Goal: Task Accomplishment & Management: Manage account settings

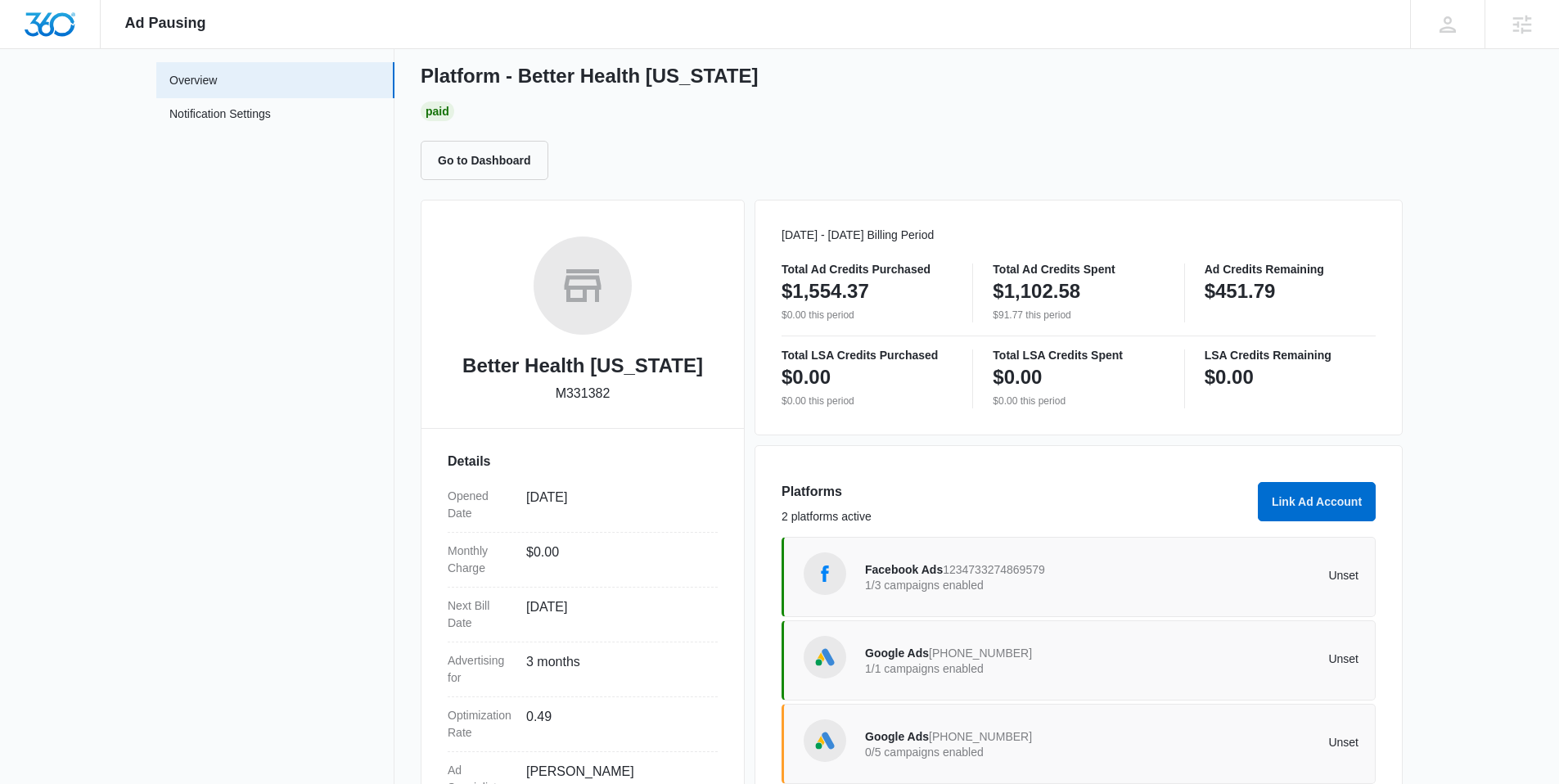
scroll to position [114, 0]
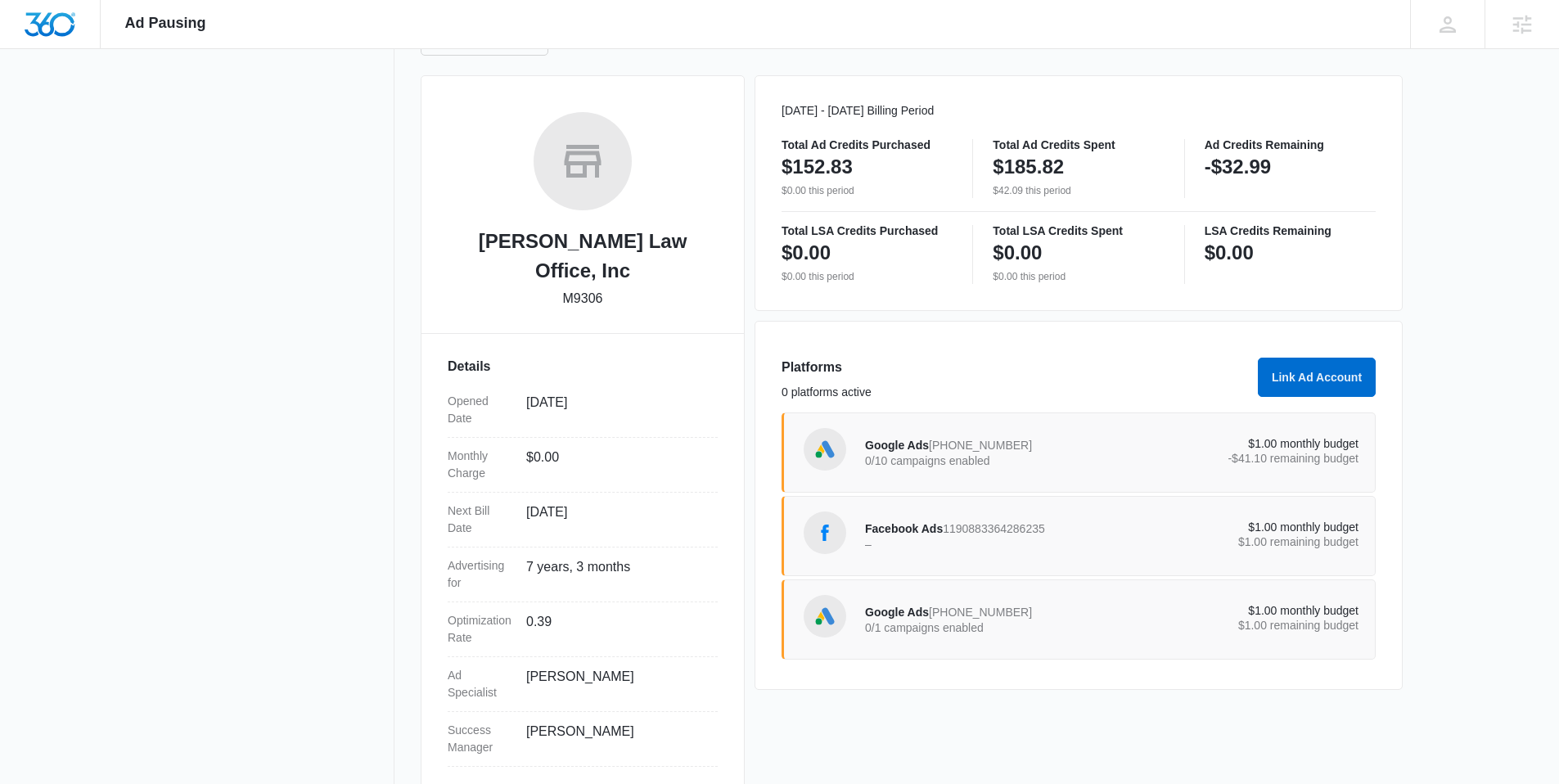
scroll to position [198, 0]
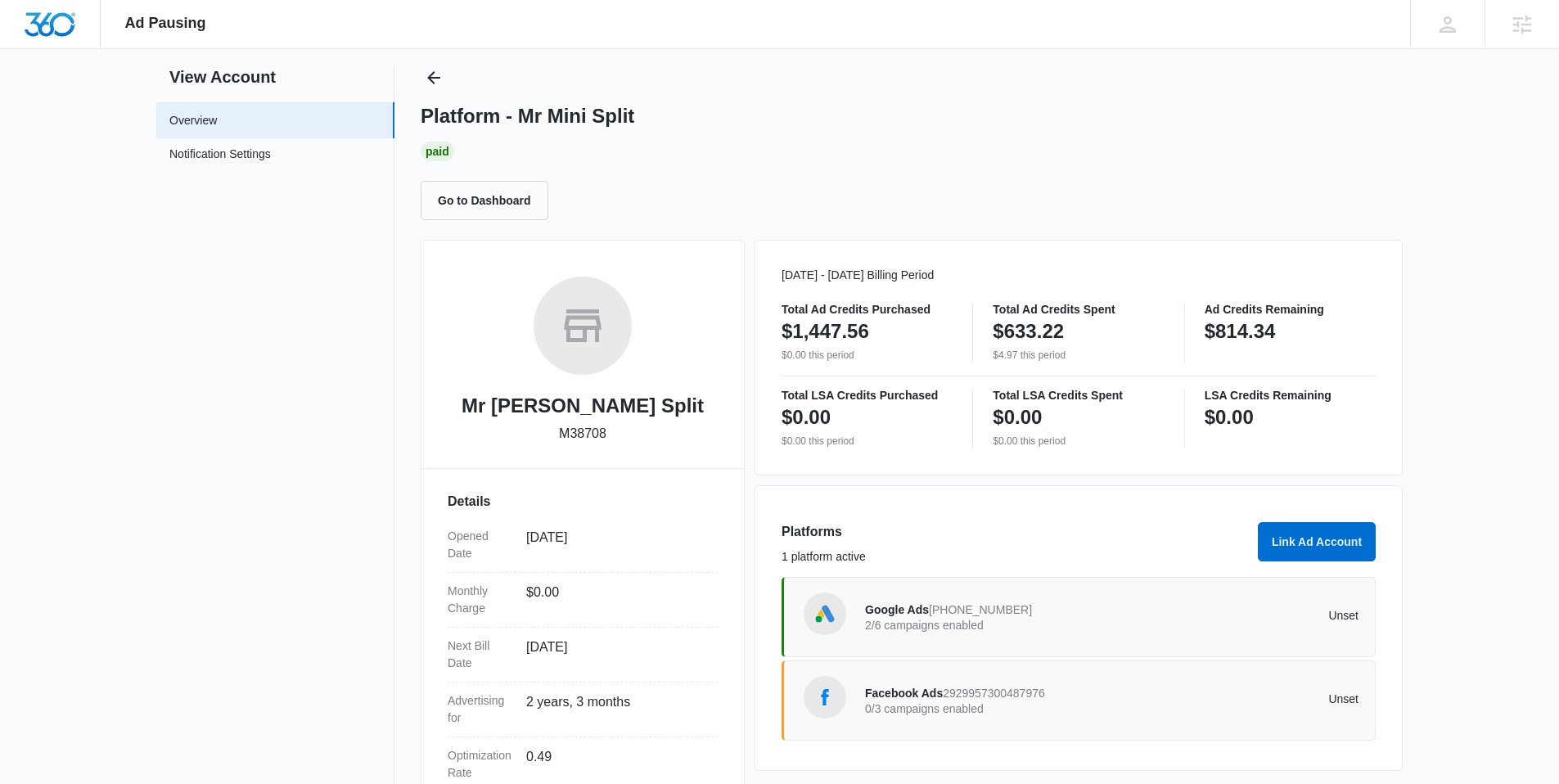
scroll to position [55, 0]
